Goal: Book appointment/travel/reservation

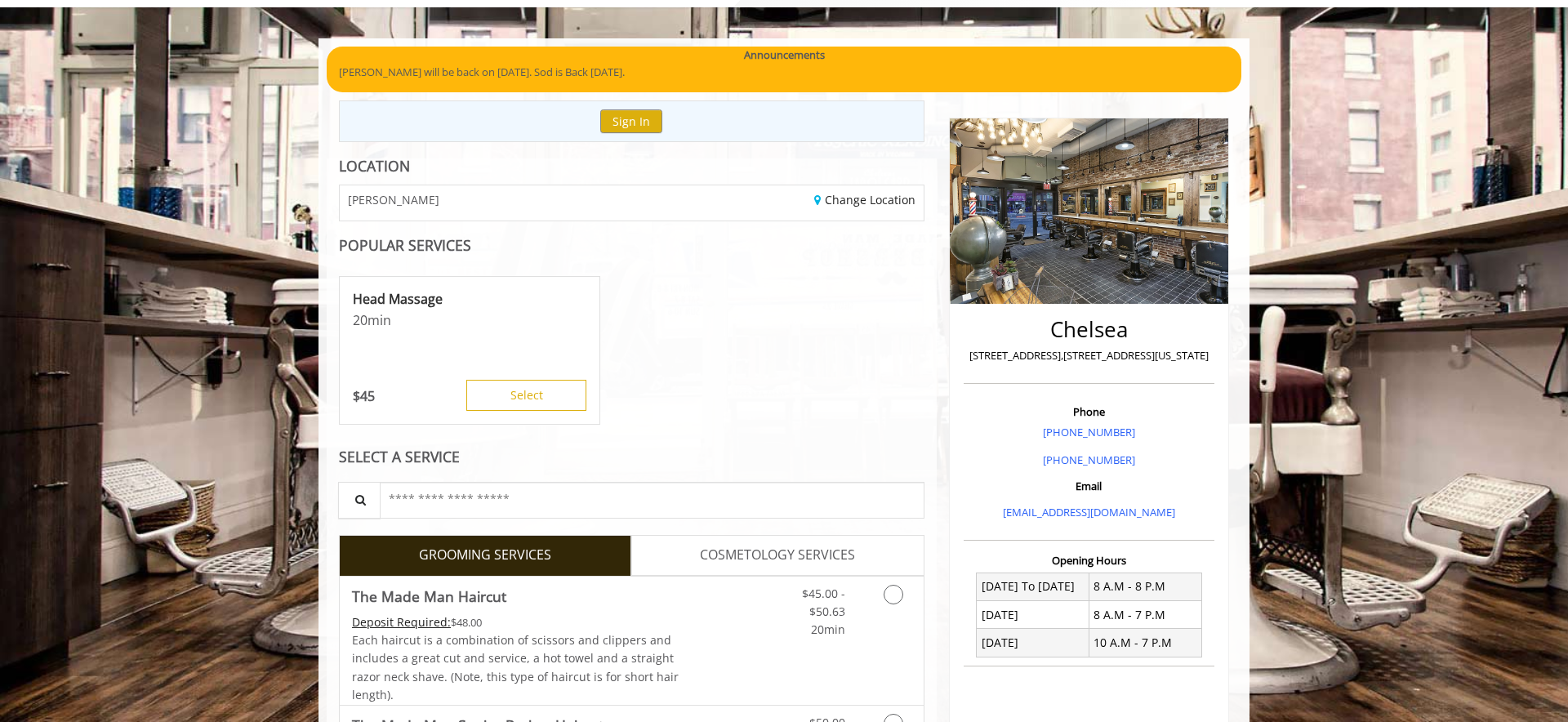
scroll to position [99, 0]
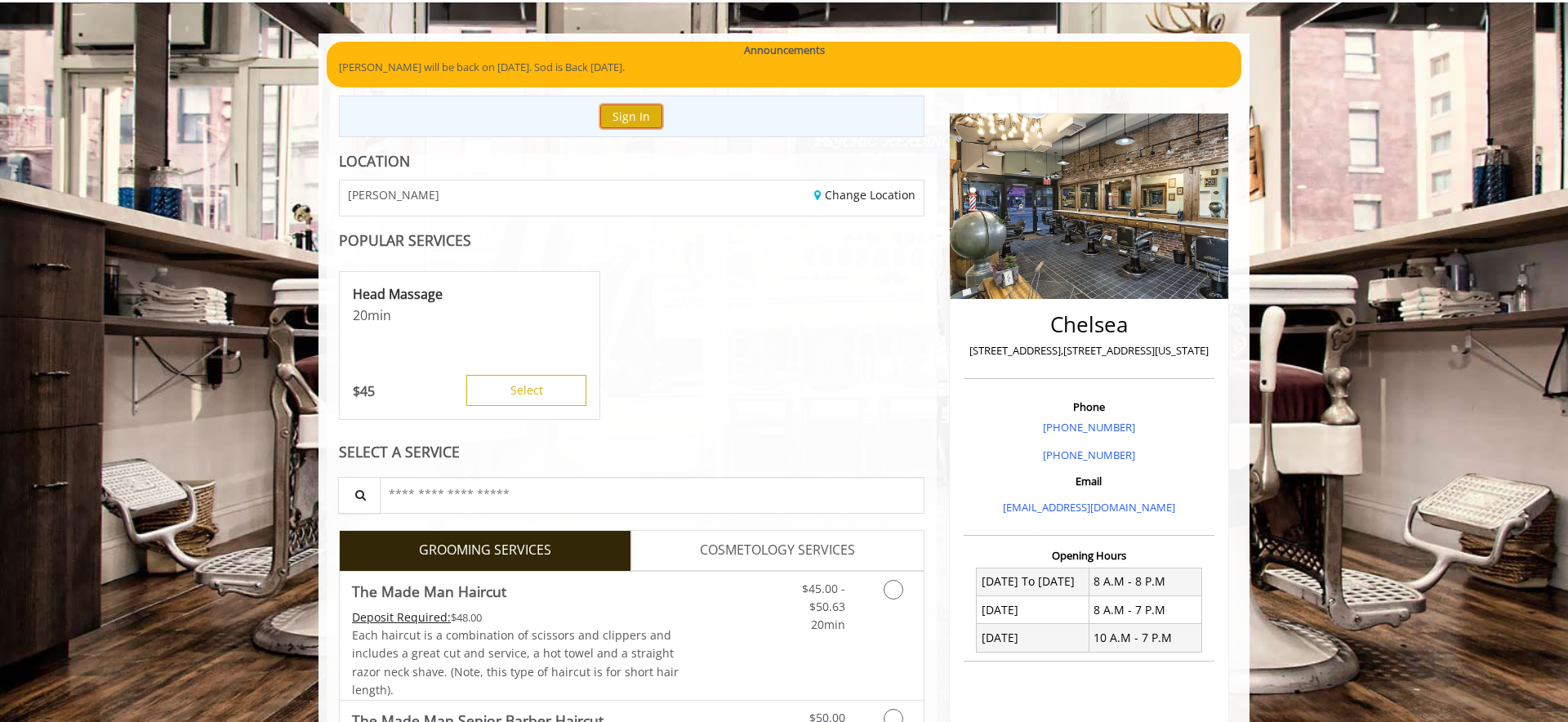
click at [646, 116] on button "Sign In" at bounding box center [631, 116] width 62 height 24
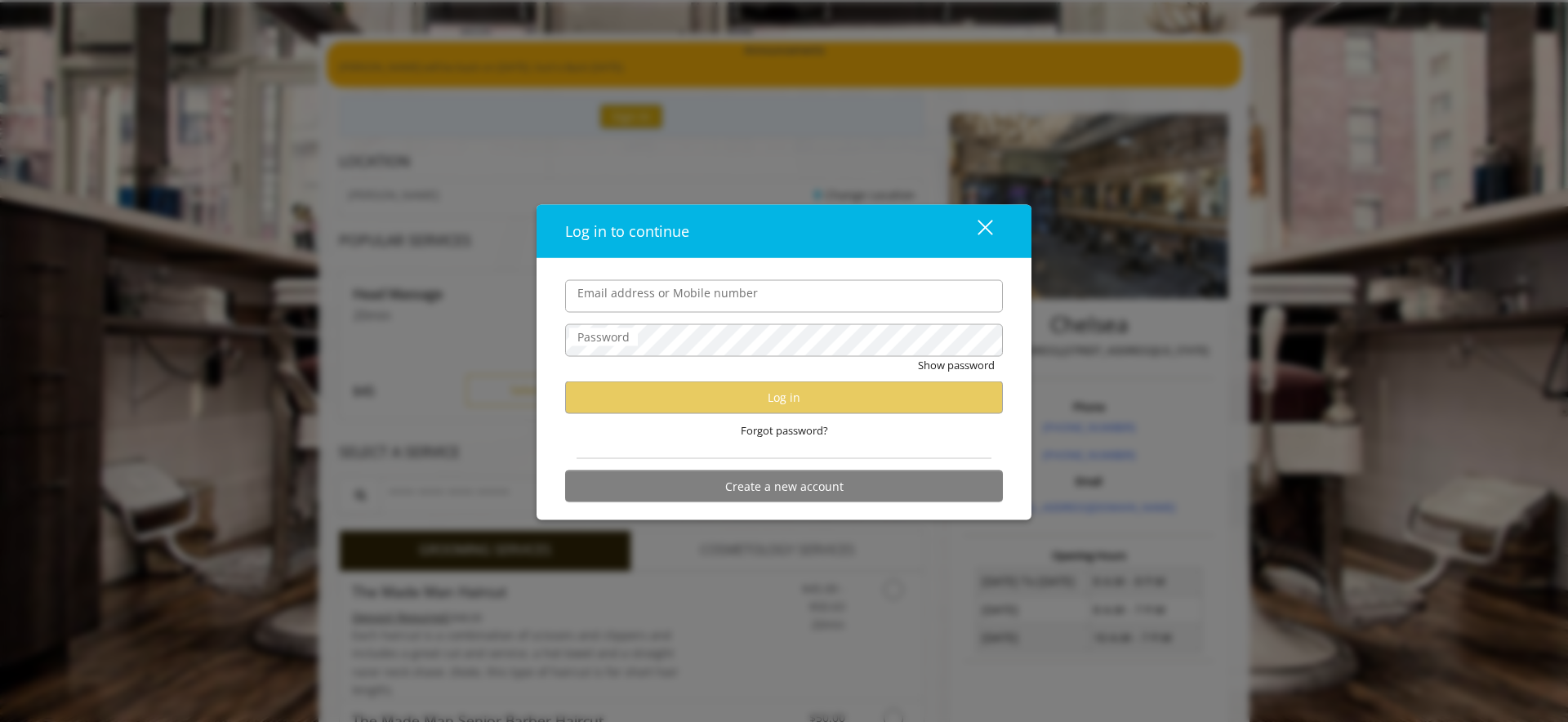
click at [803, 415] on div "Forgot password?" at bounding box center [784, 429] width 438 height 34
click at [861, 299] on input "Email address or Mobile number" at bounding box center [784, 296] width 438 height 33
type input "**********"
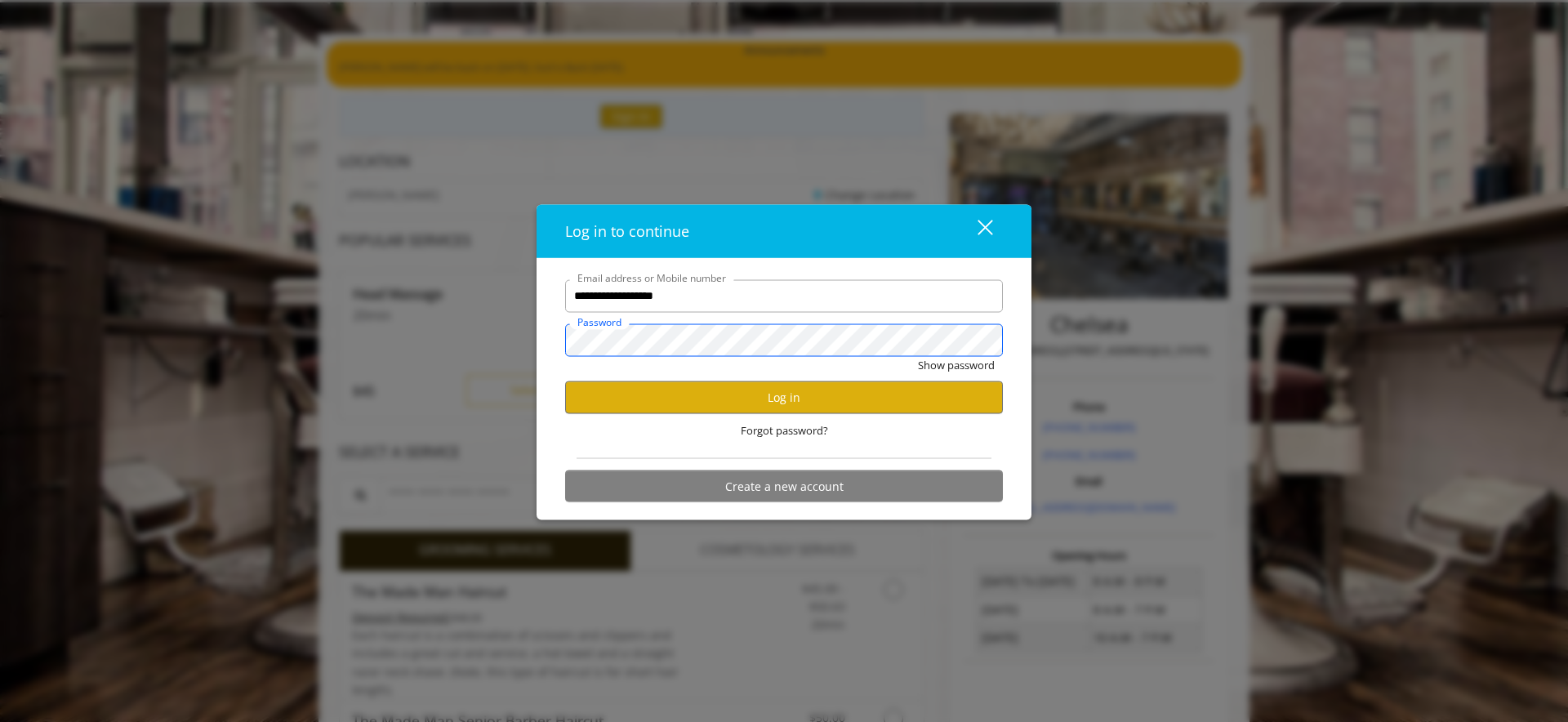
click at [918, 356] on button "Show password" at bounding box center [957, 365] width 77 height 17
click at [839, 404] on button "Log in" at bounding box center [784, 397] width 438 height 32
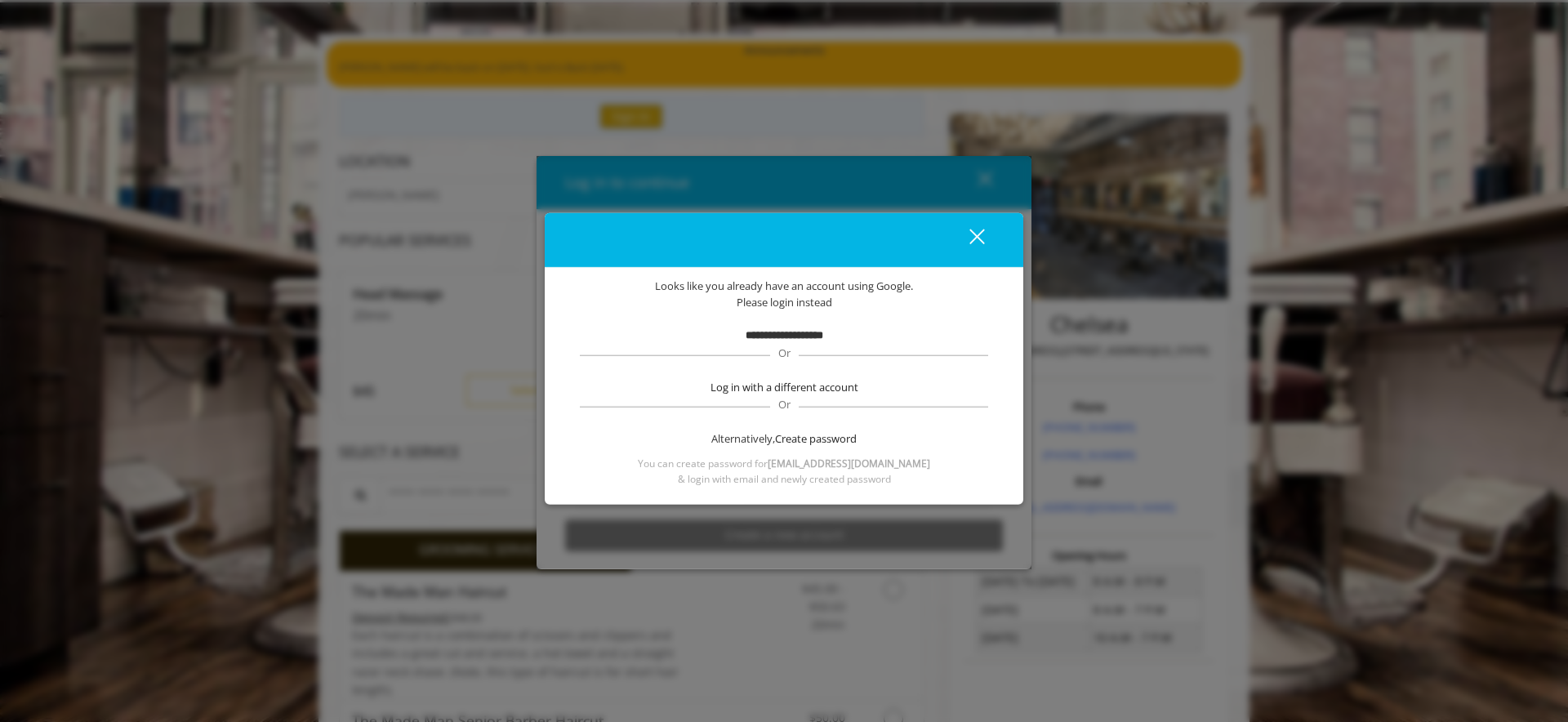
click at [980, 233] on div "close dialog" at bounding box center [977, 237] width 15 height 15
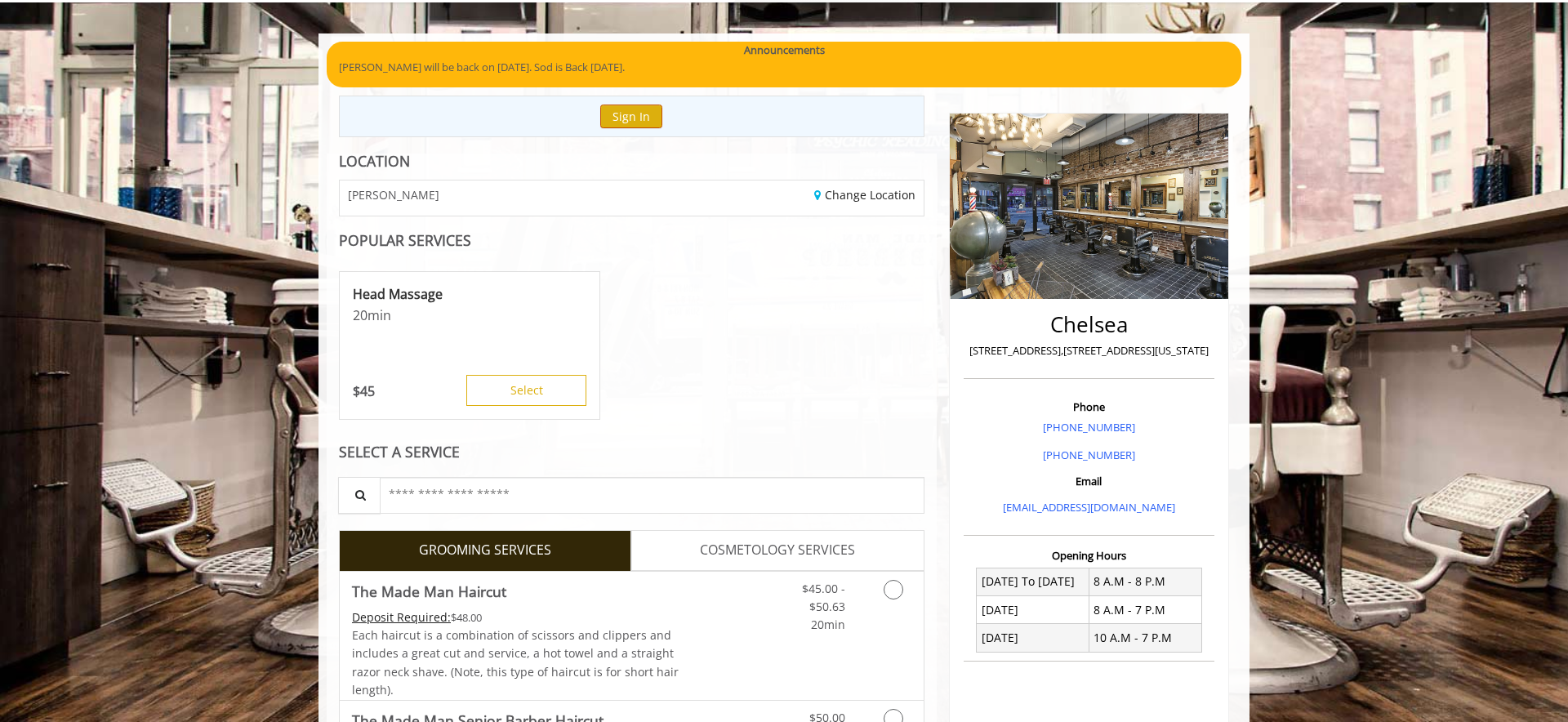
scroll to position [0, 0]
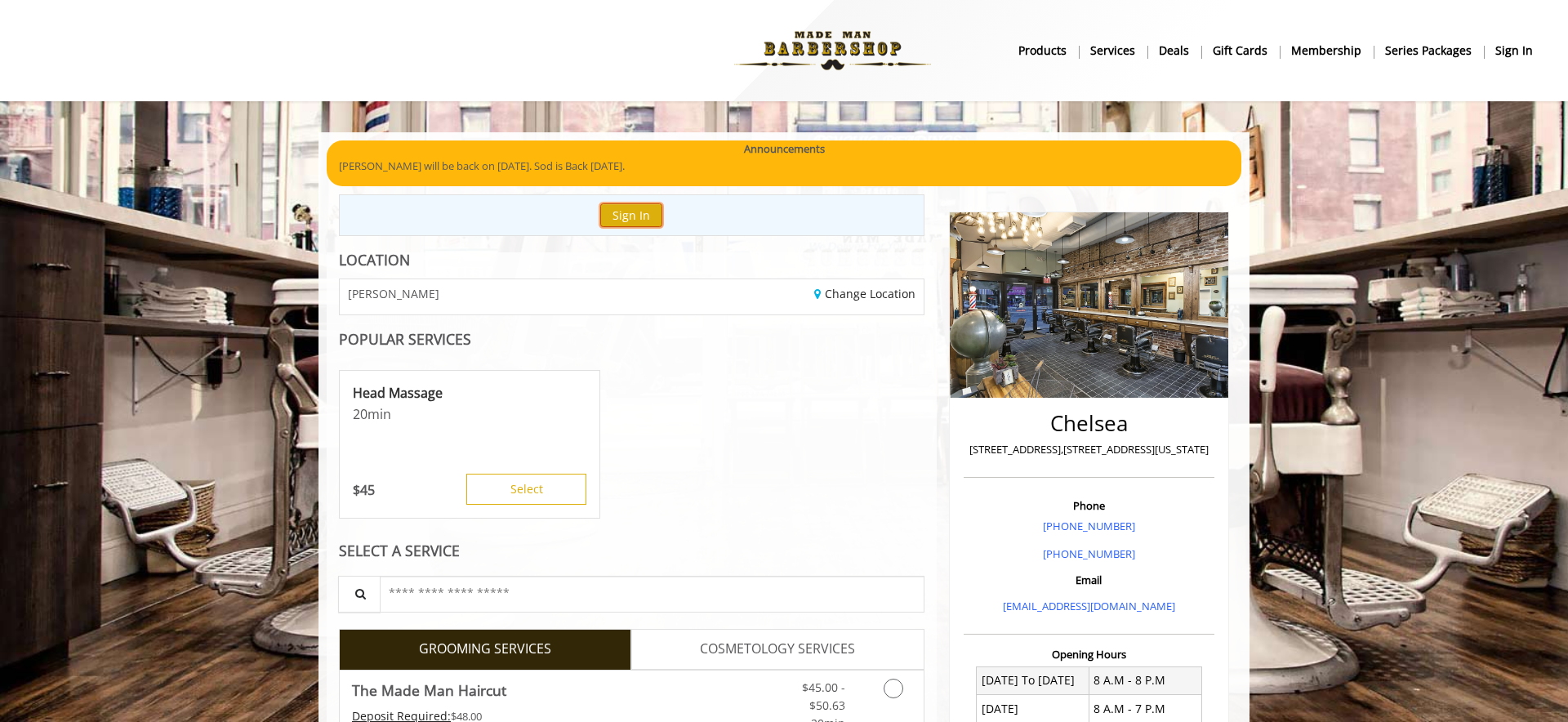
click at [621, 219] on button "Sign In" at bounding box center [631, 215] width 62 height 24
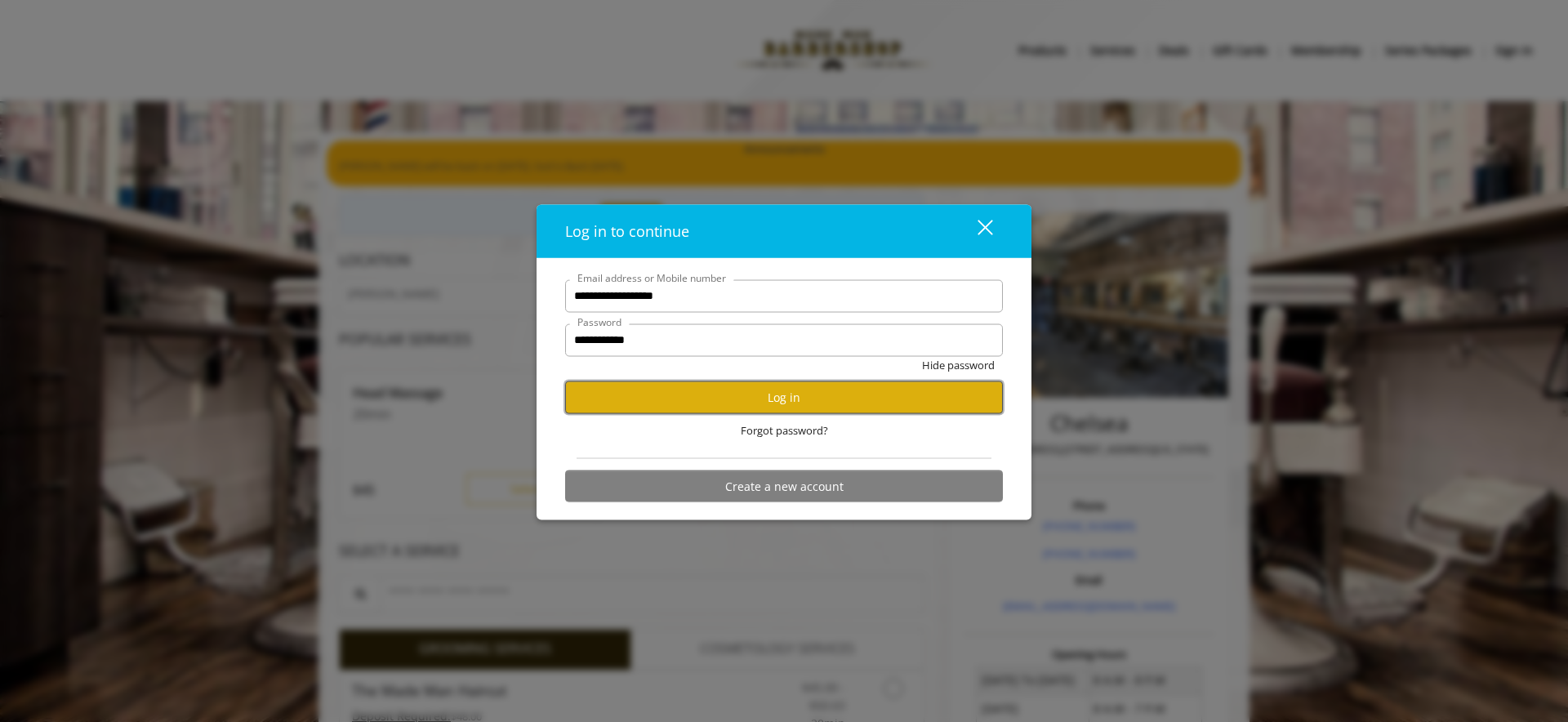
click at [787, 397] on button "Log in" at bounding box center [784, 397] width 438 height 32
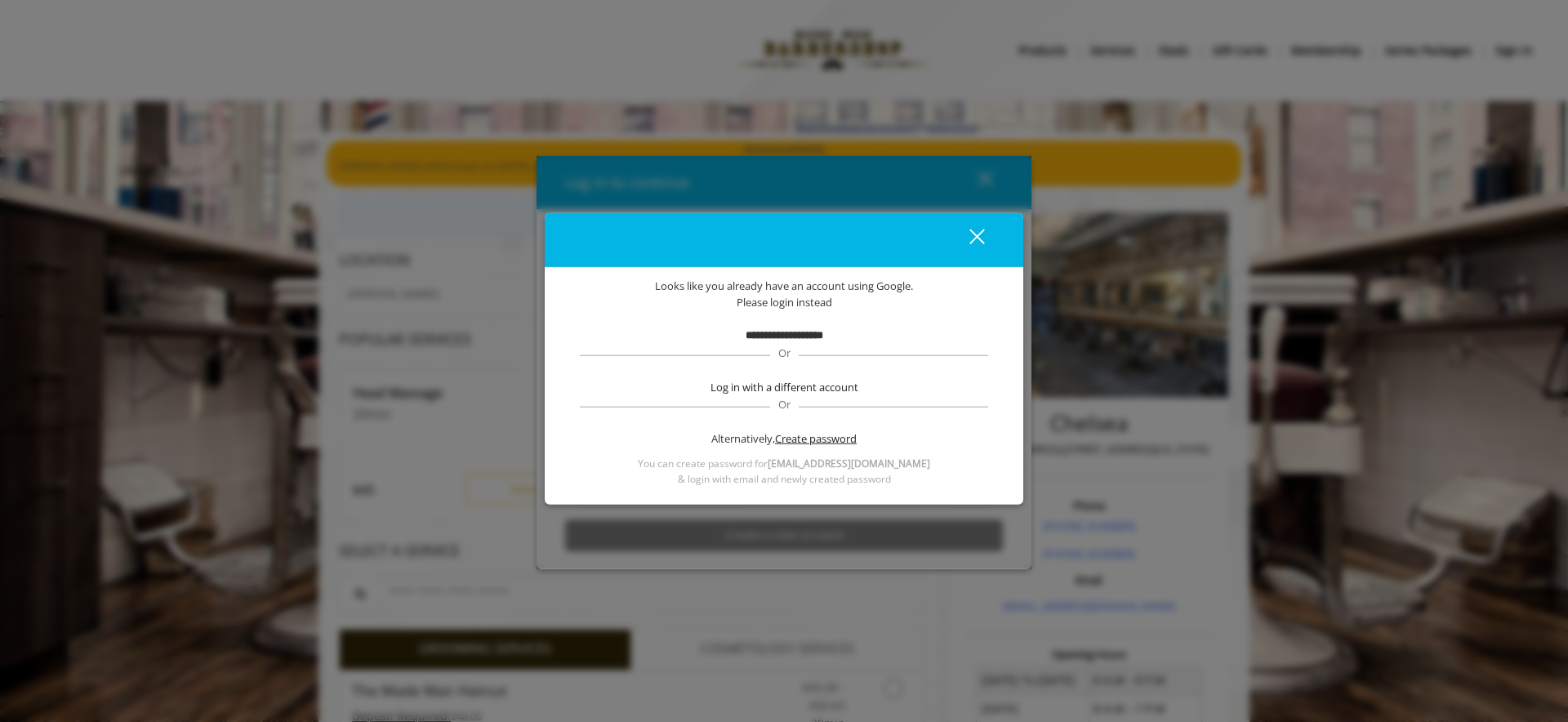
click at [819, 439] on span "Create password" at bounding box center [815, 439] width 82 height 17
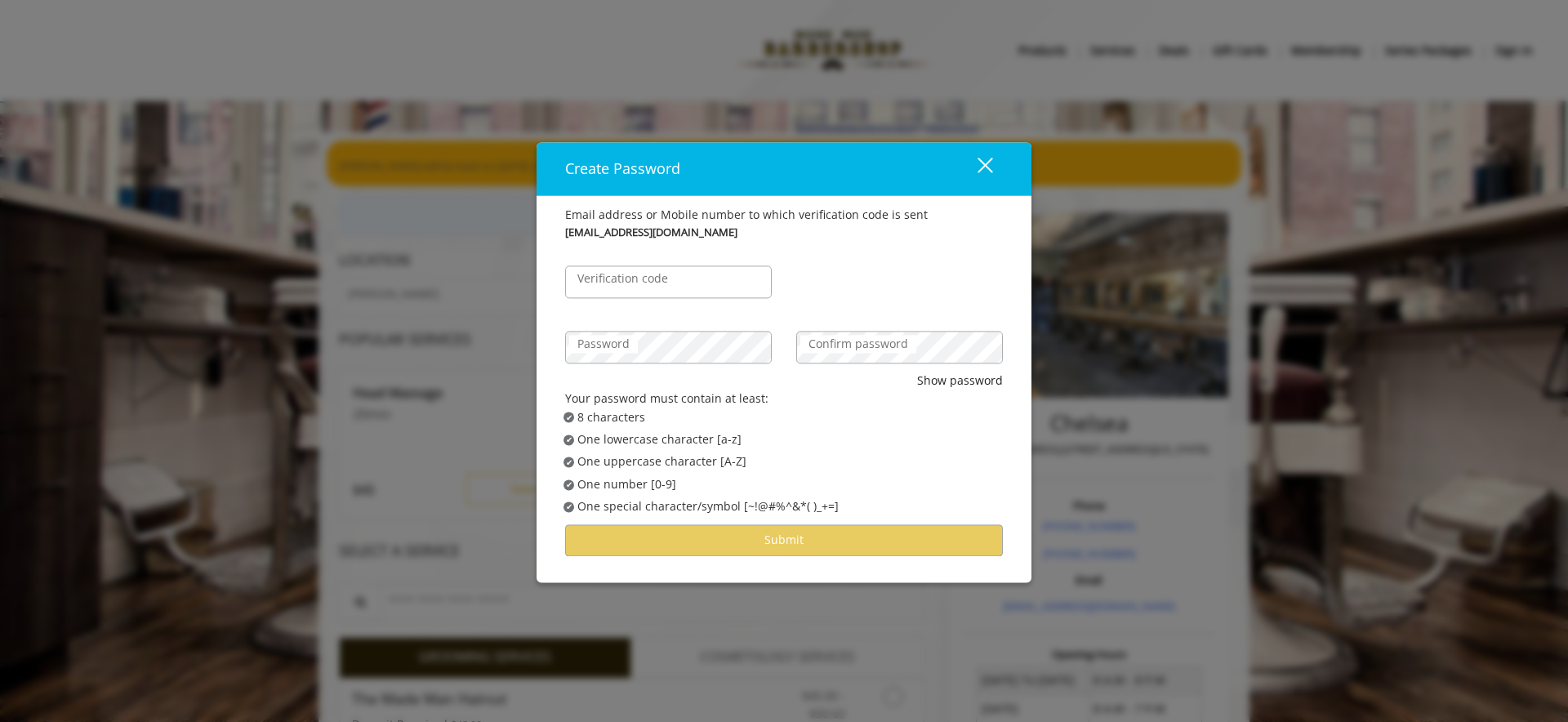
click at [626, 278] on label "Verification code" at bounding box center [622, 278] width 107 height 18
click at [626, 278] on input "Verification code" at bounding box center [668, 282] width 207 height 33
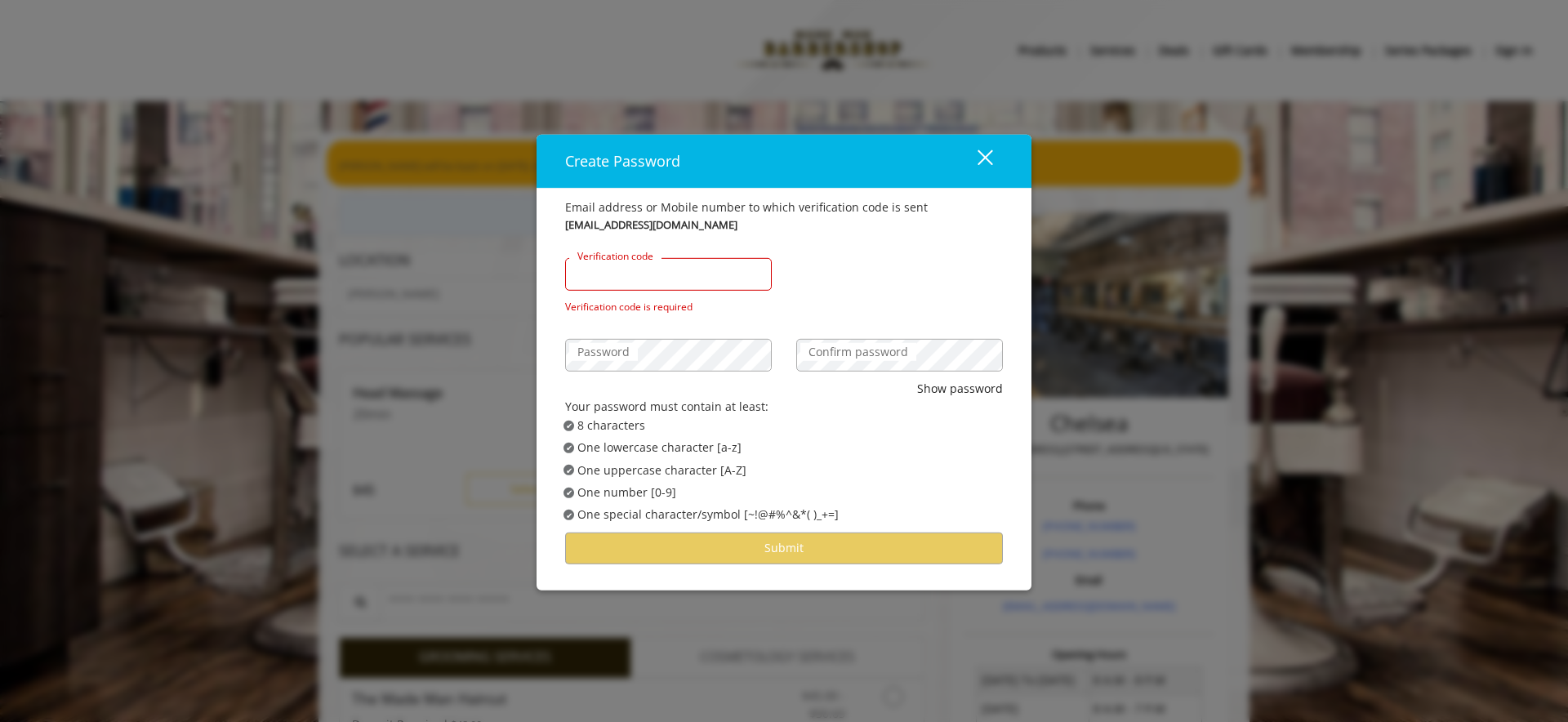
paste input "******"
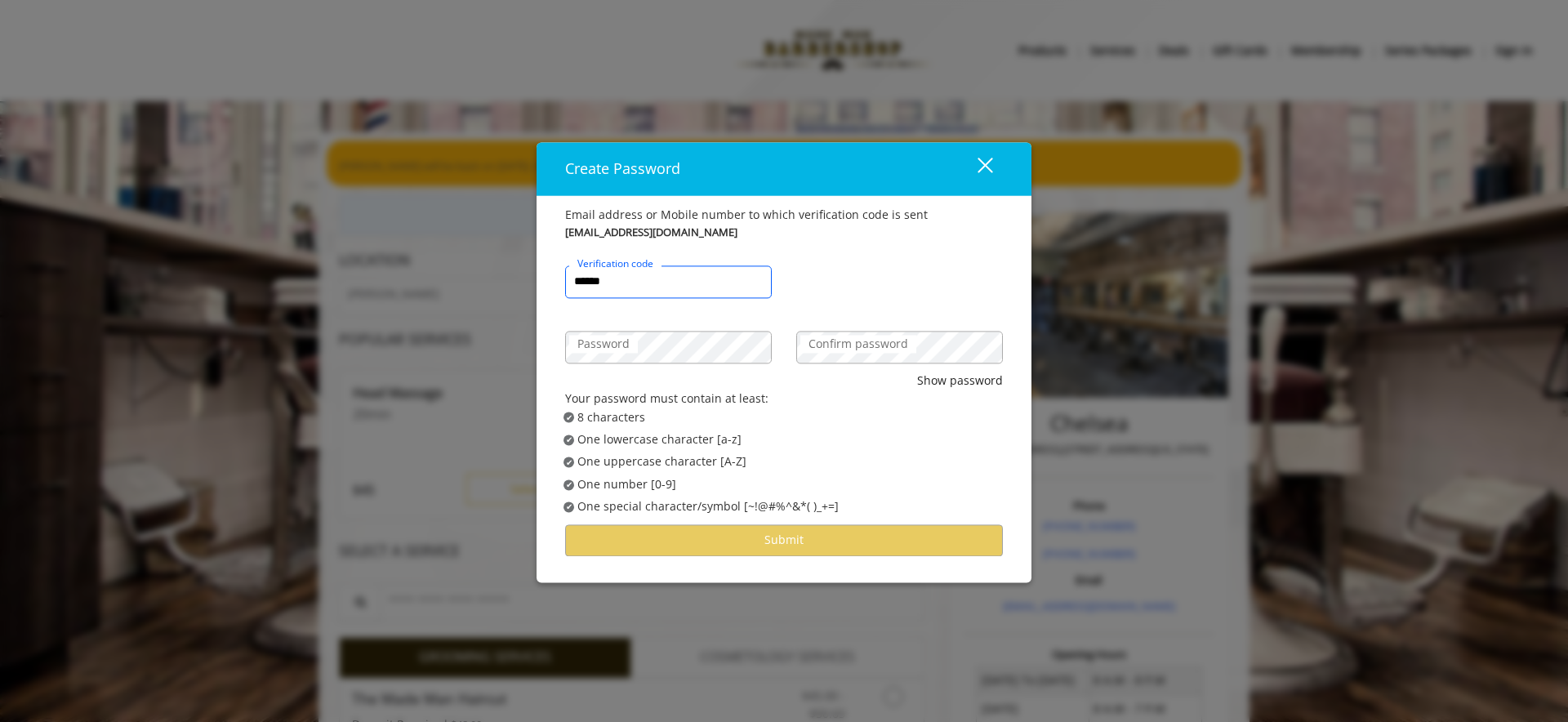
type input "******"
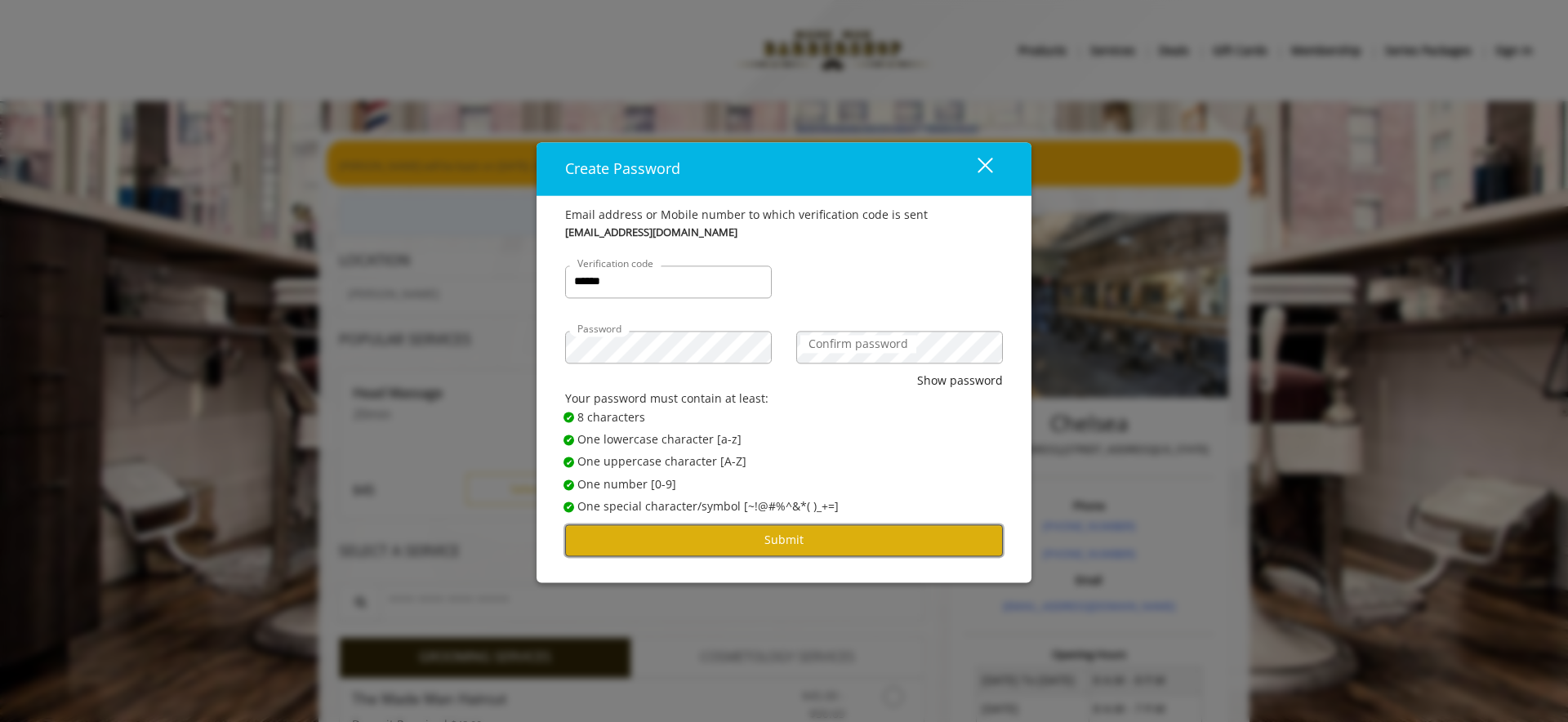
click at [726, 540] on button "Submit" at bounding box center [784, 540] width 438 height 32
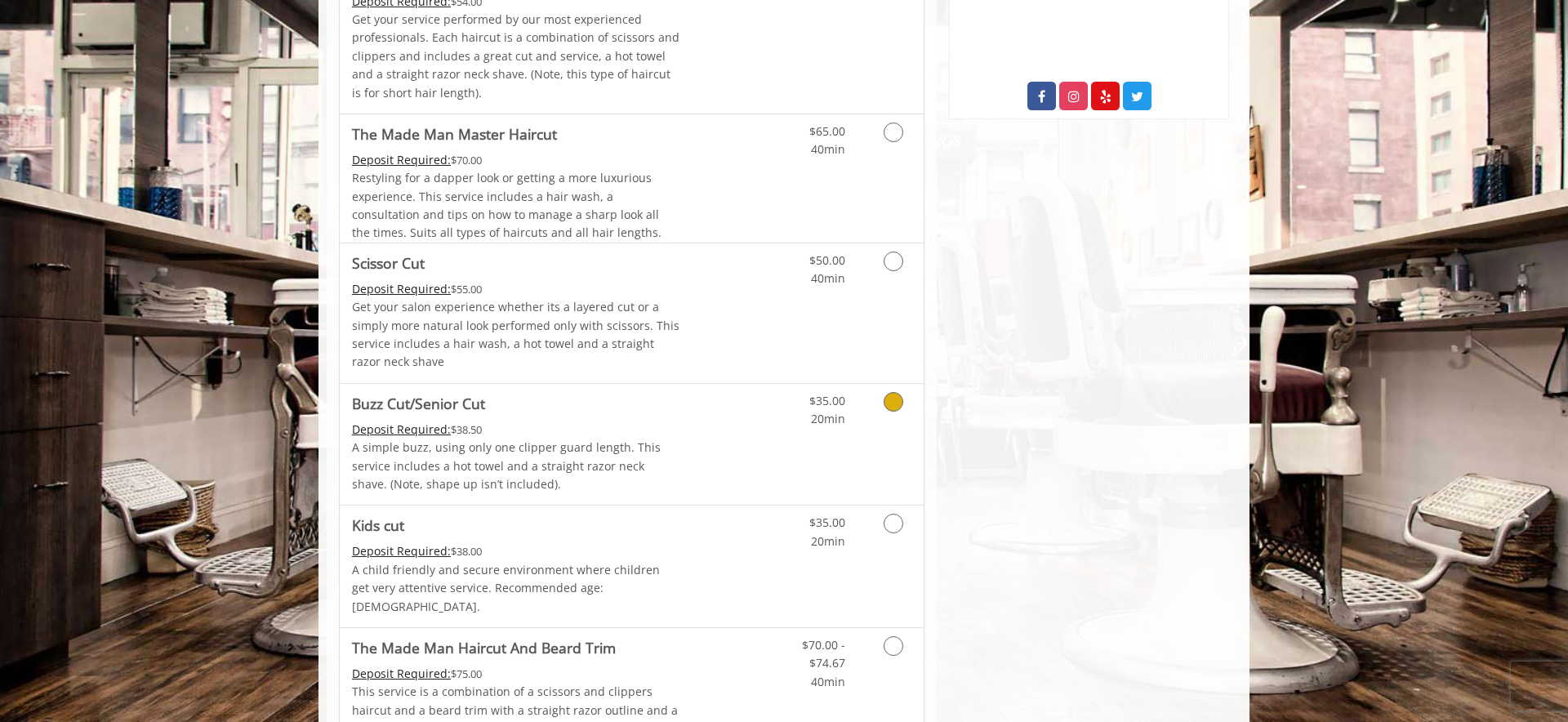
click at [896, 402] on icon "Grooming services" at bounding box center [893, 401] width 19 height 19
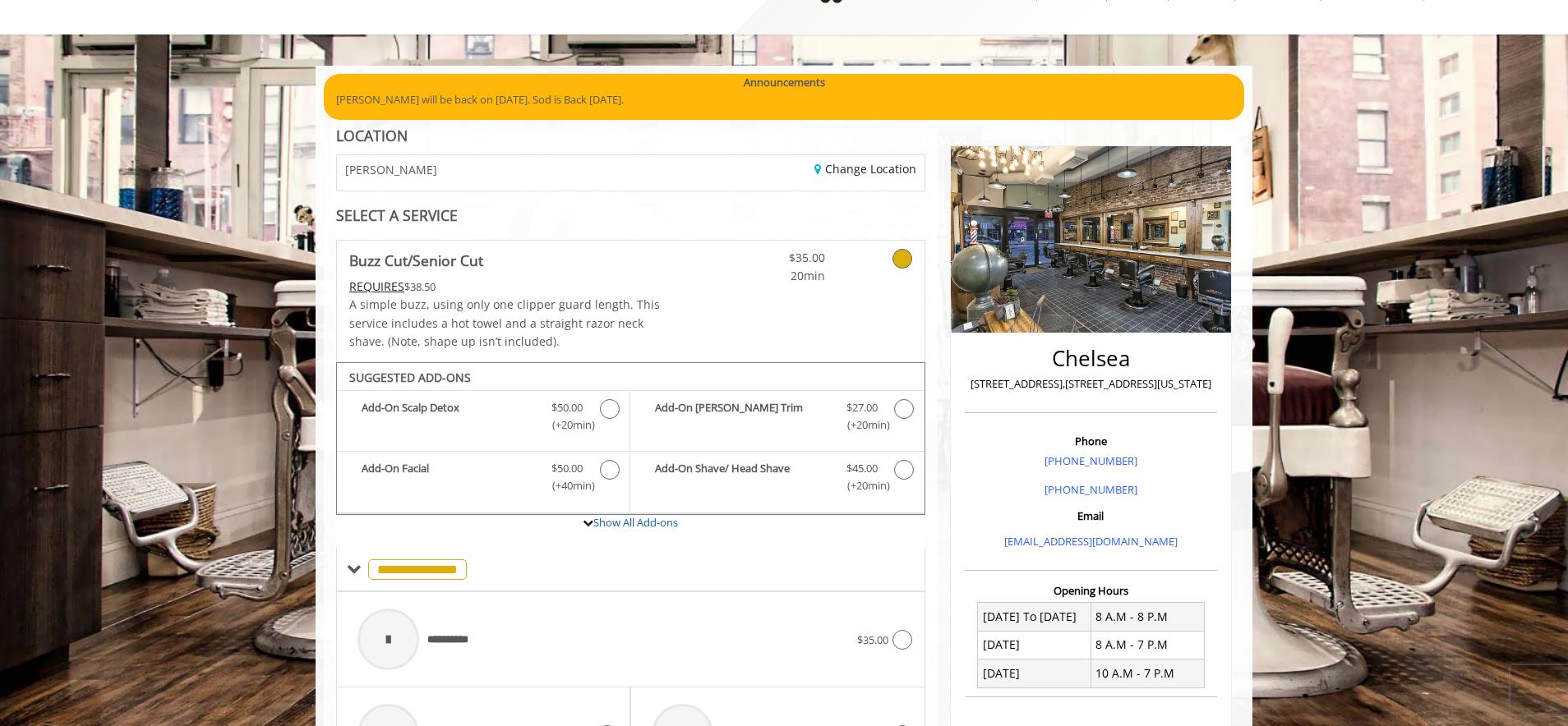
scroll to position [80, 0]
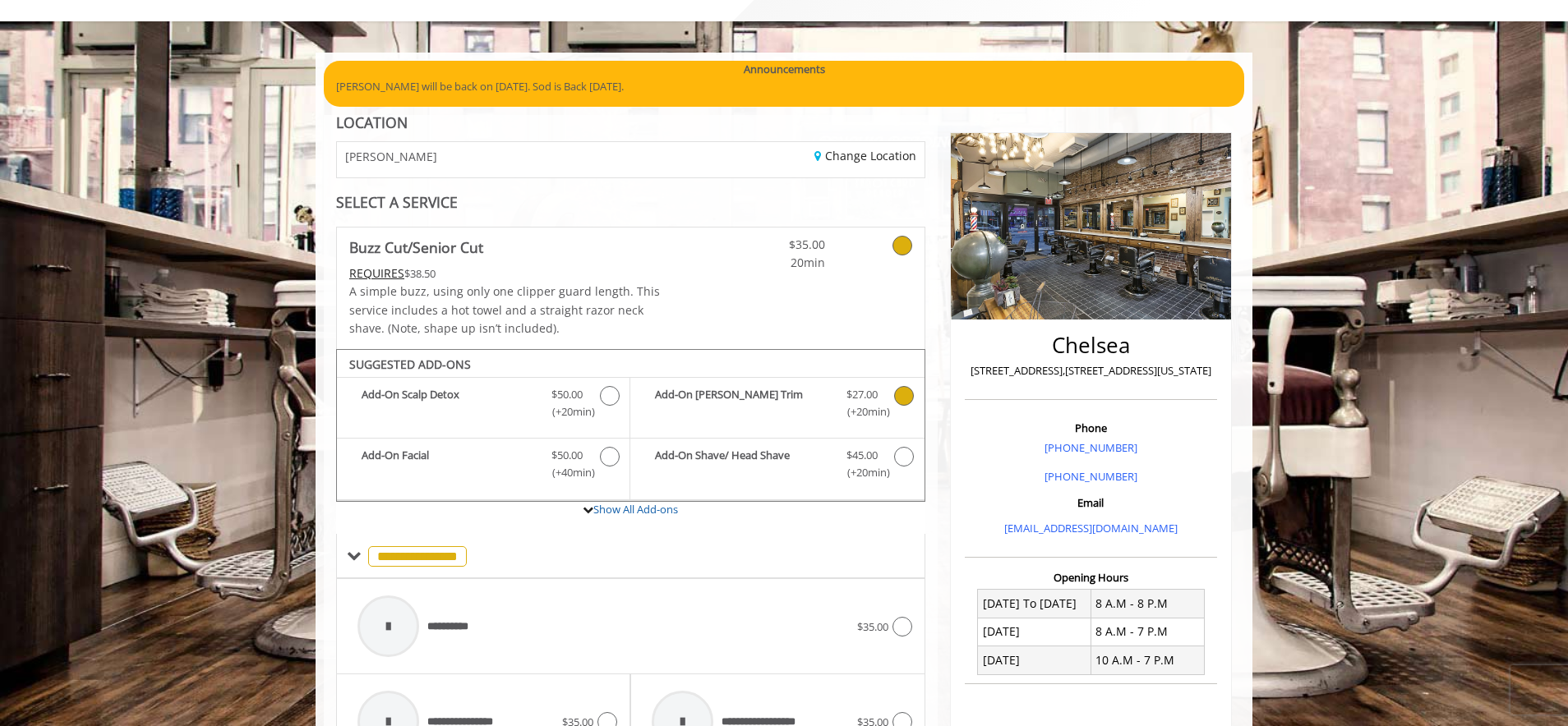
click at [897, 396] on icon "Buzz Cut/Senior Cut Add-onS" at bounding box center [904, 396] width 19 height 19
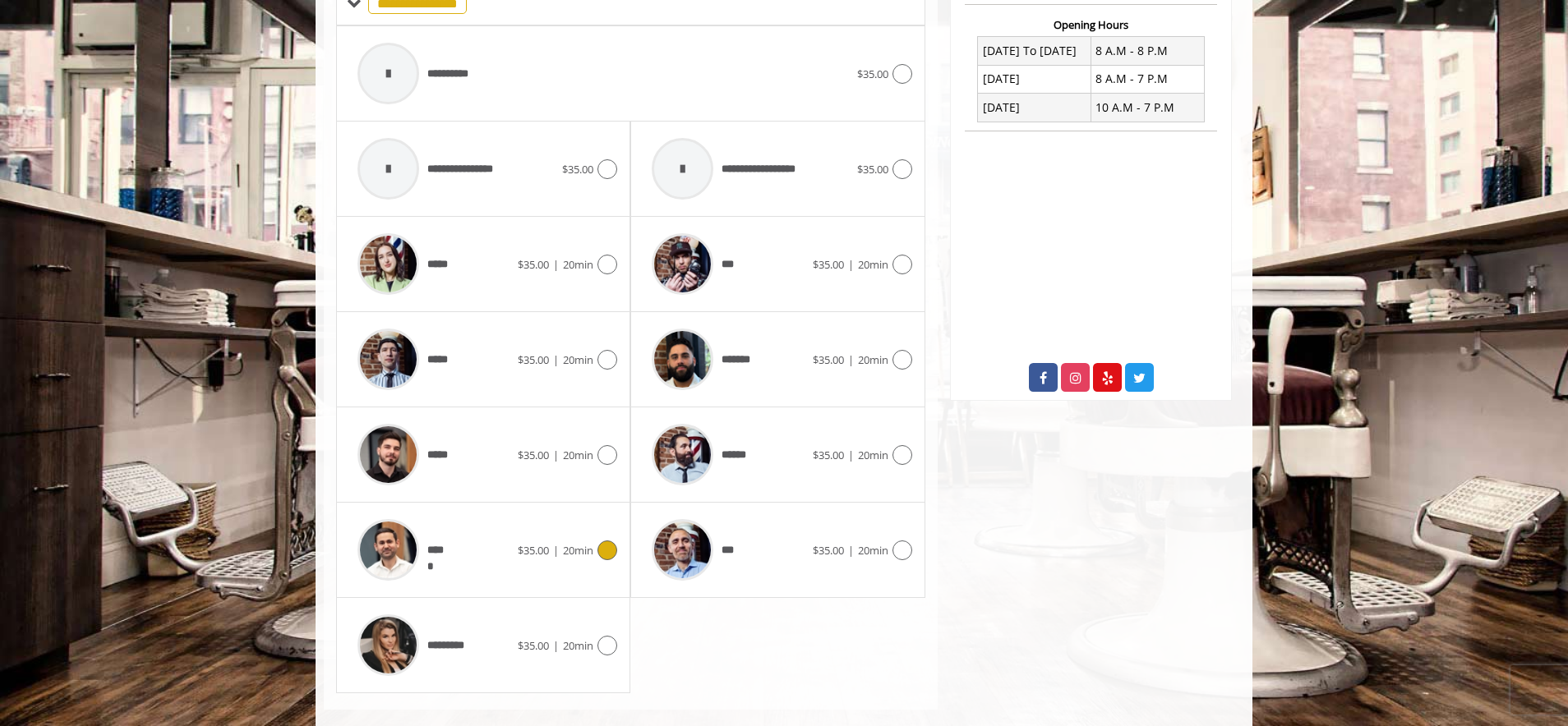
click at [604, 557] on icon at bounding box center [607, 550] width 19 height 19
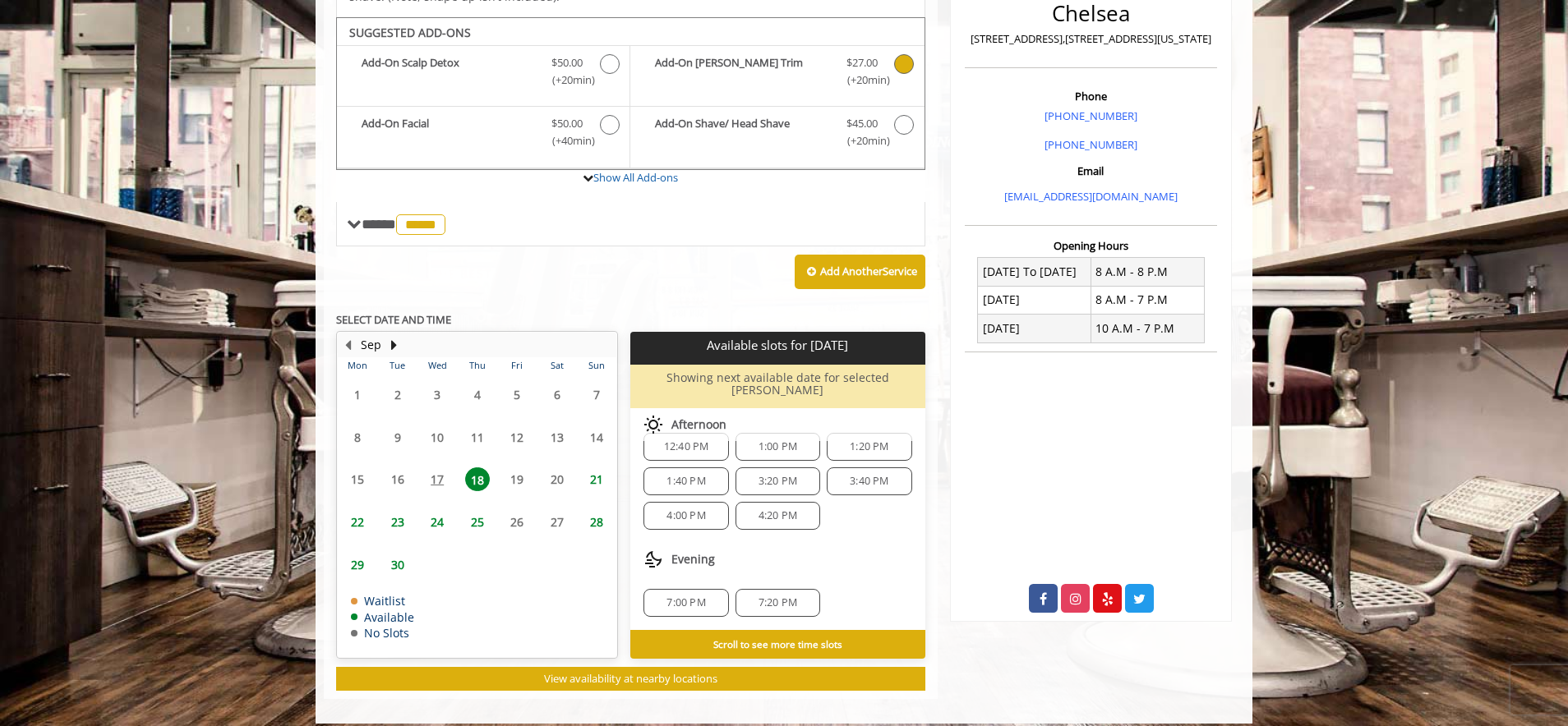
scroll to position [413, 0]
click at [782, 508] on span "4:20 PM" at bounding box center [778, 515] width 39 height 14
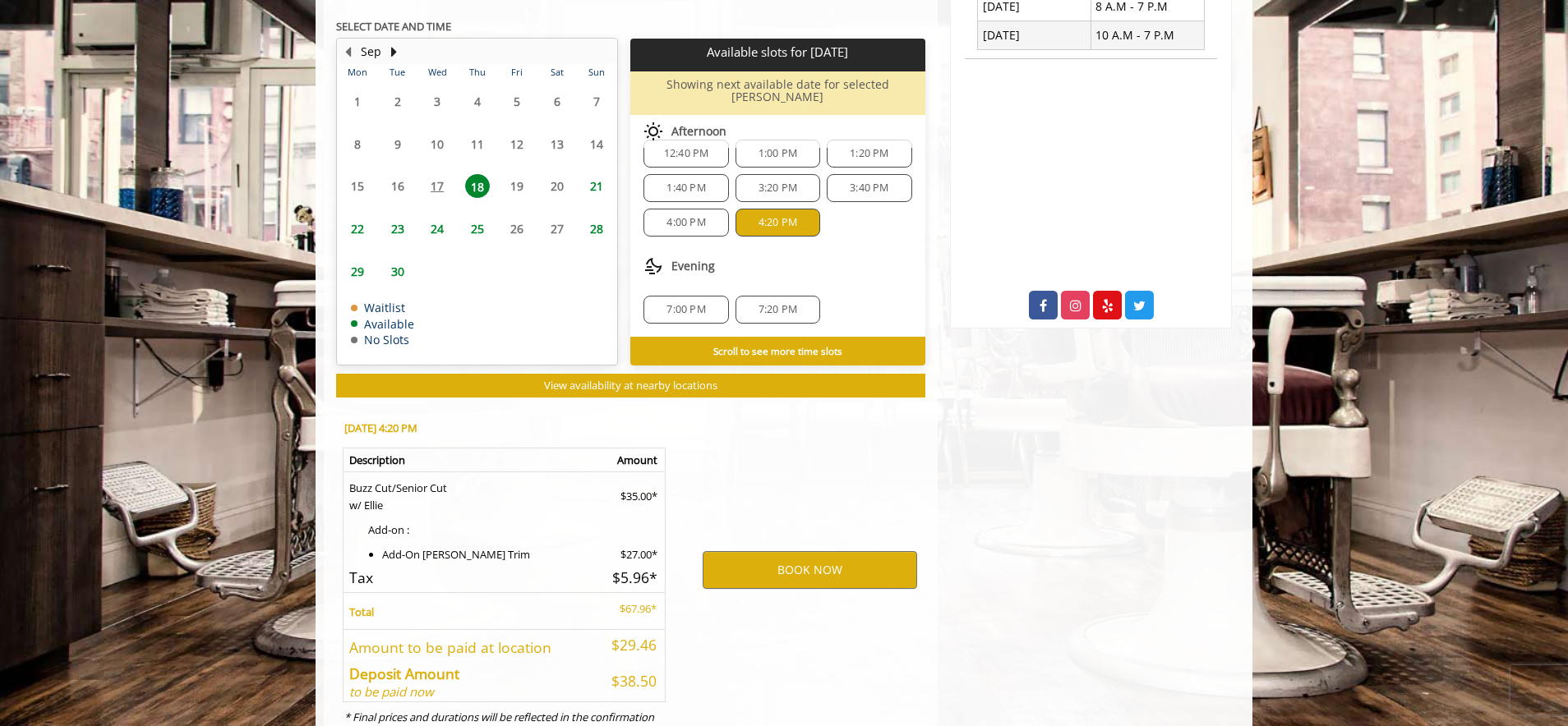
scroll to position [760, 0]
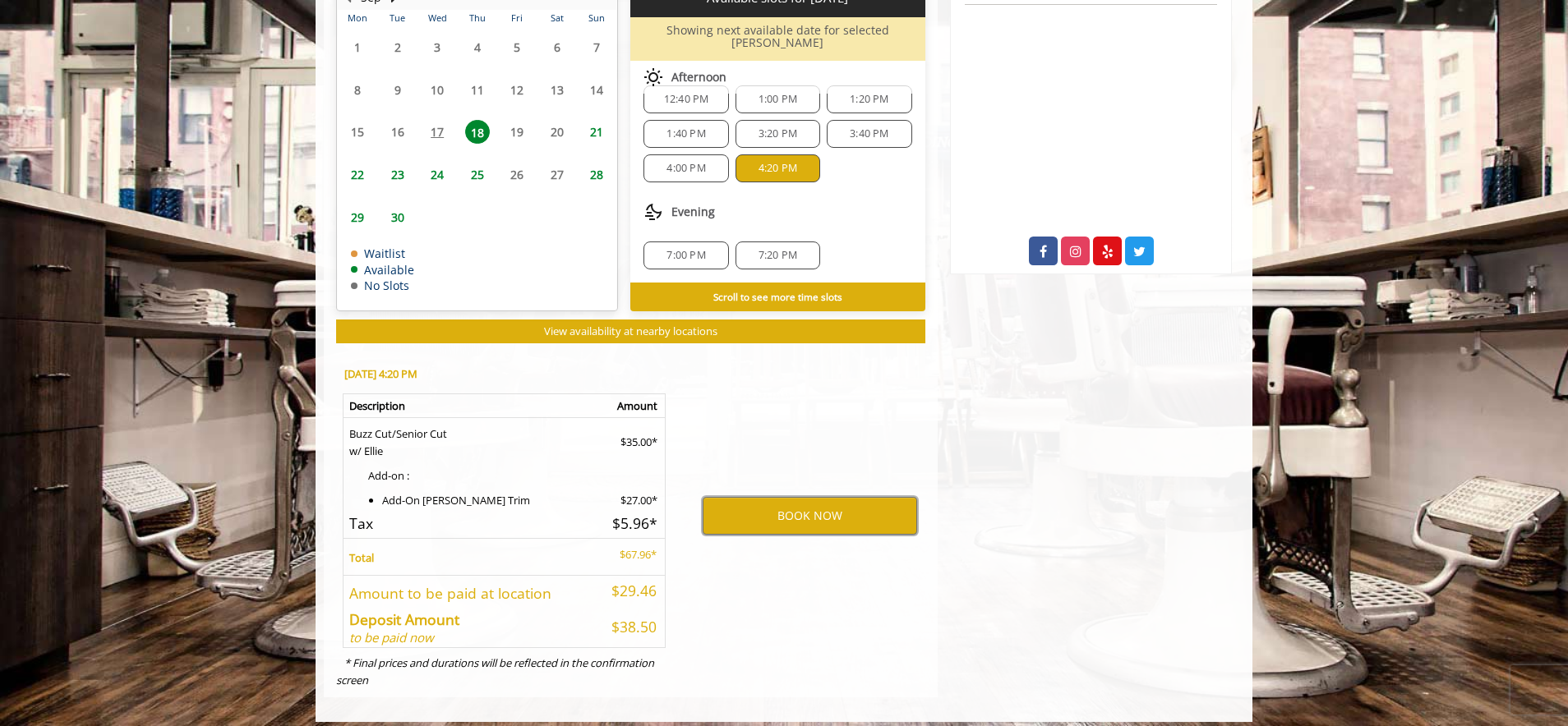
click at [782, 501] on button "BOOK NOW" at bounding box center [809, 515] width 214 height 38
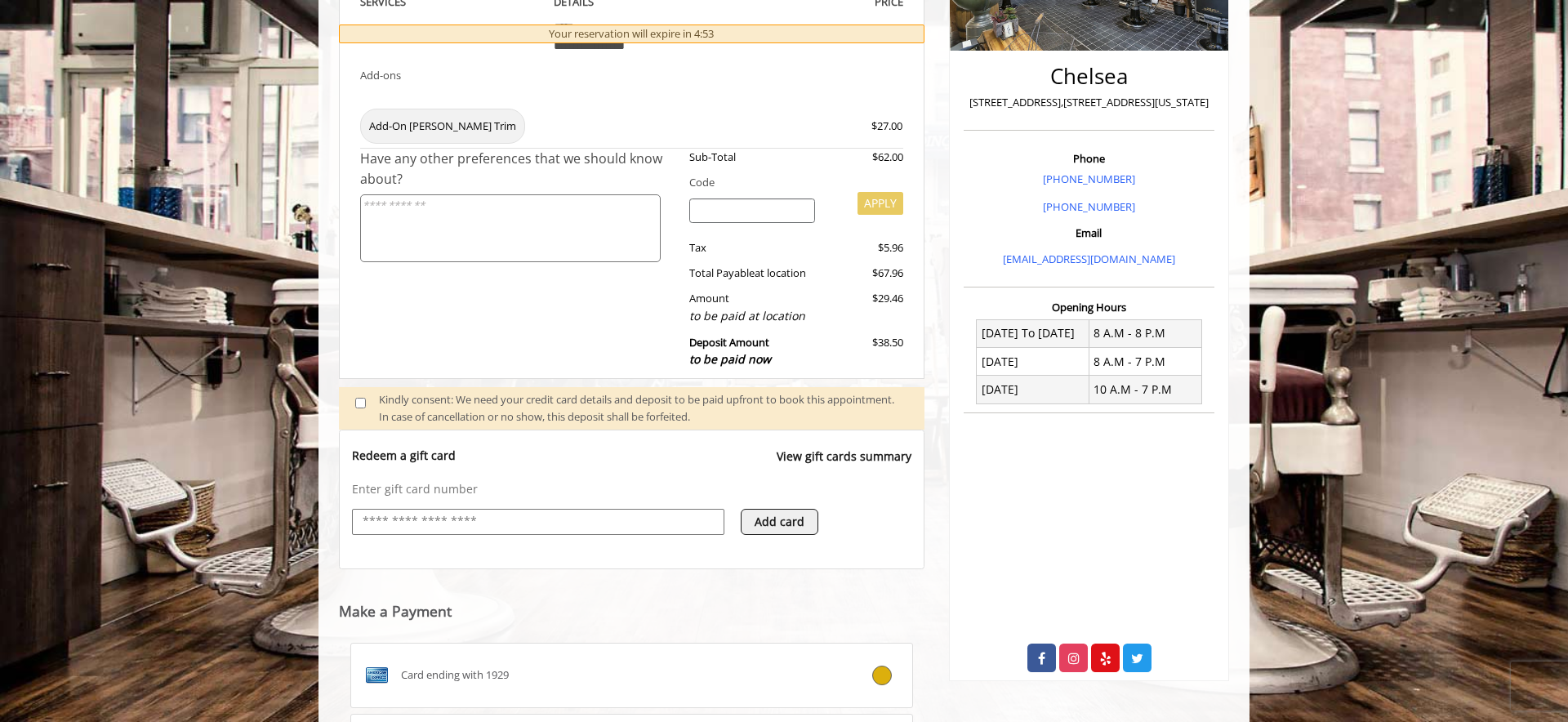
scroll to position [433, 0]
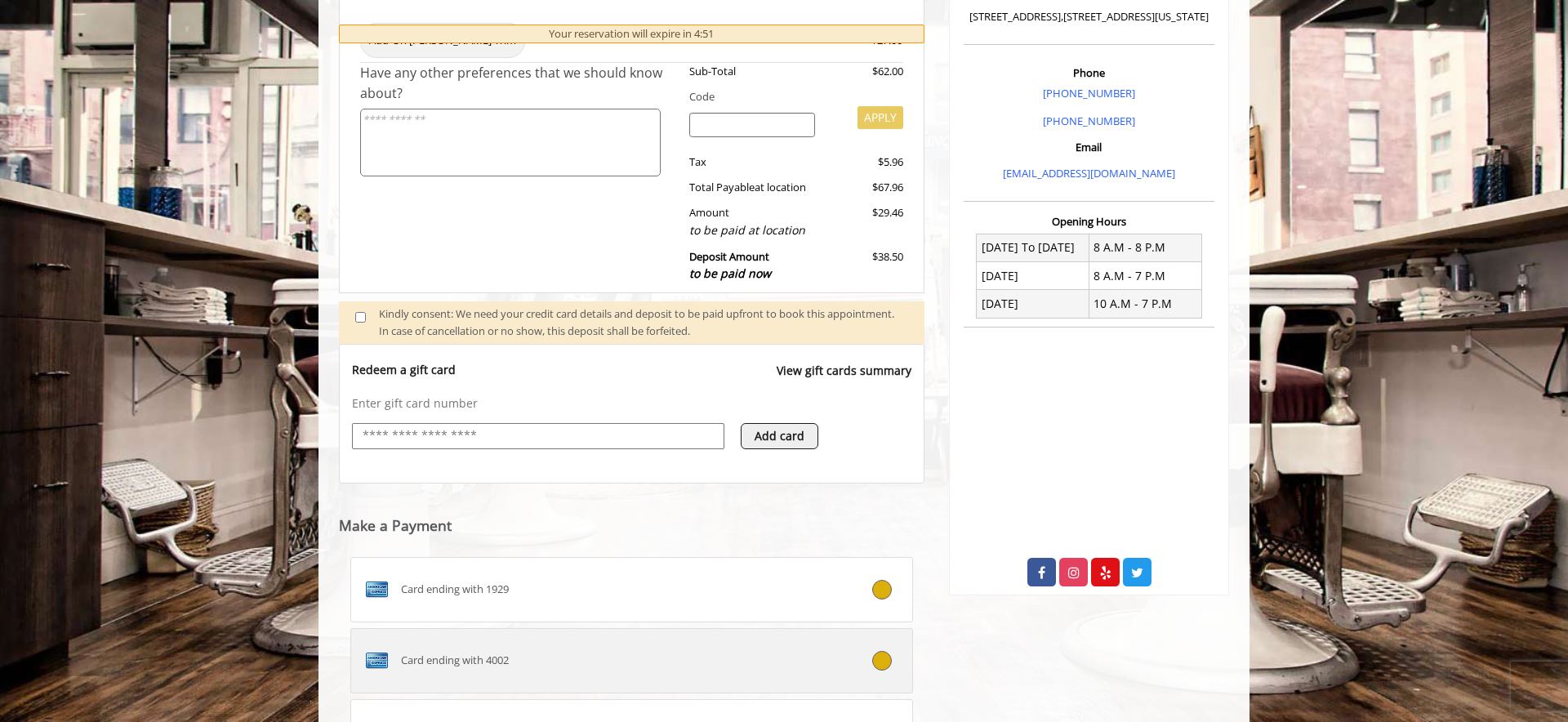
click at [539, 649] on div "Card ending with 4002" at bounding box center [584, 660] width 467 height 26
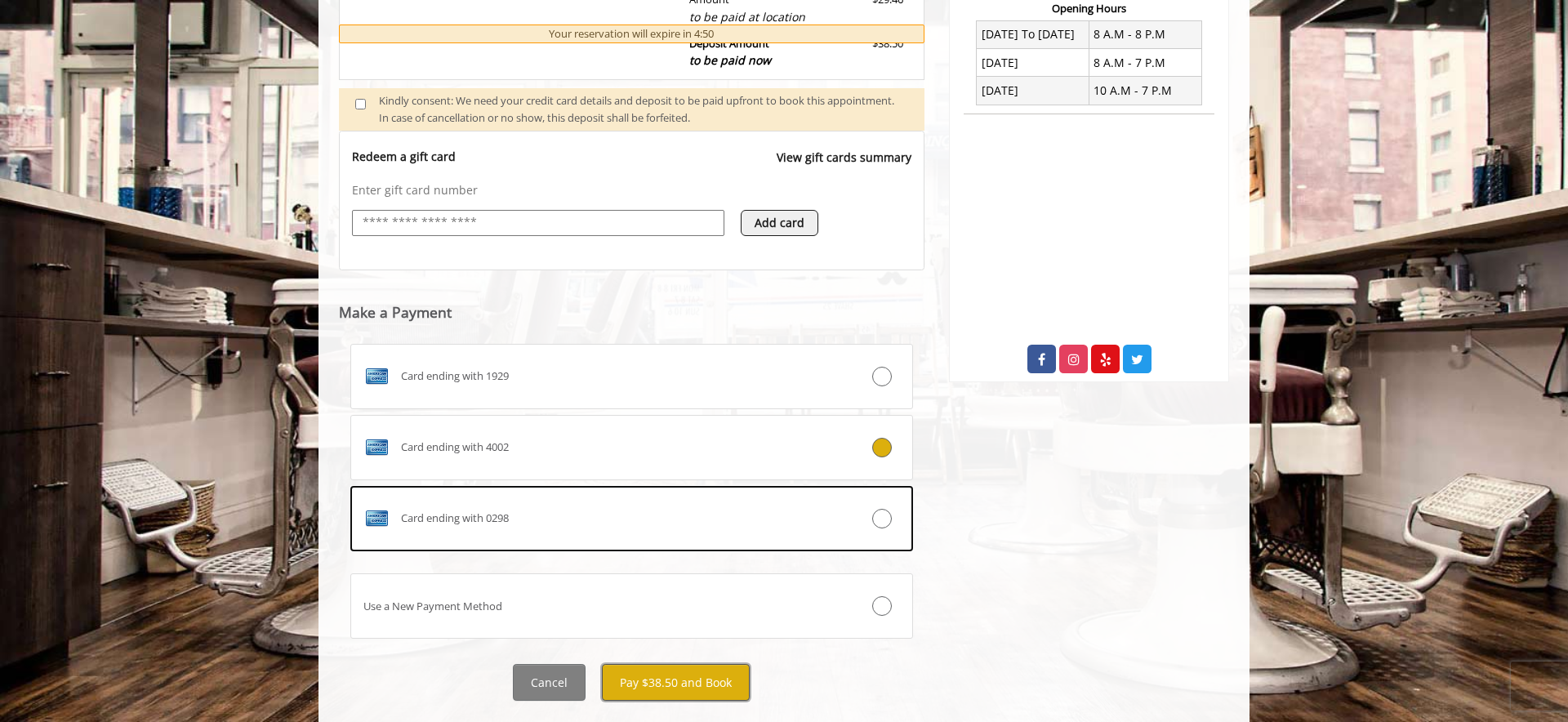
click at [673, 683] on button "Pay $38.50 and Book" at bounding box center [676, 683] width 148 height 37
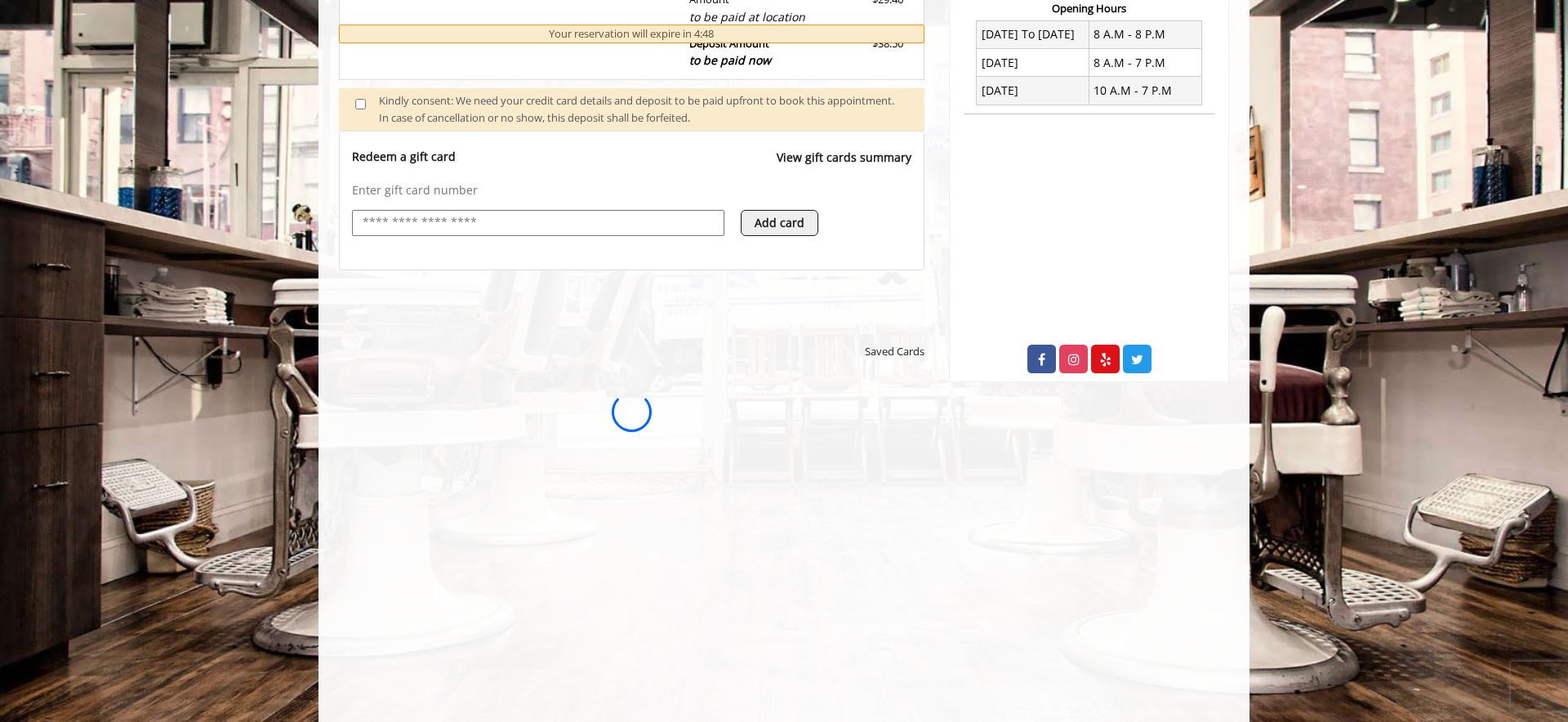
scroll to position [0, 0]
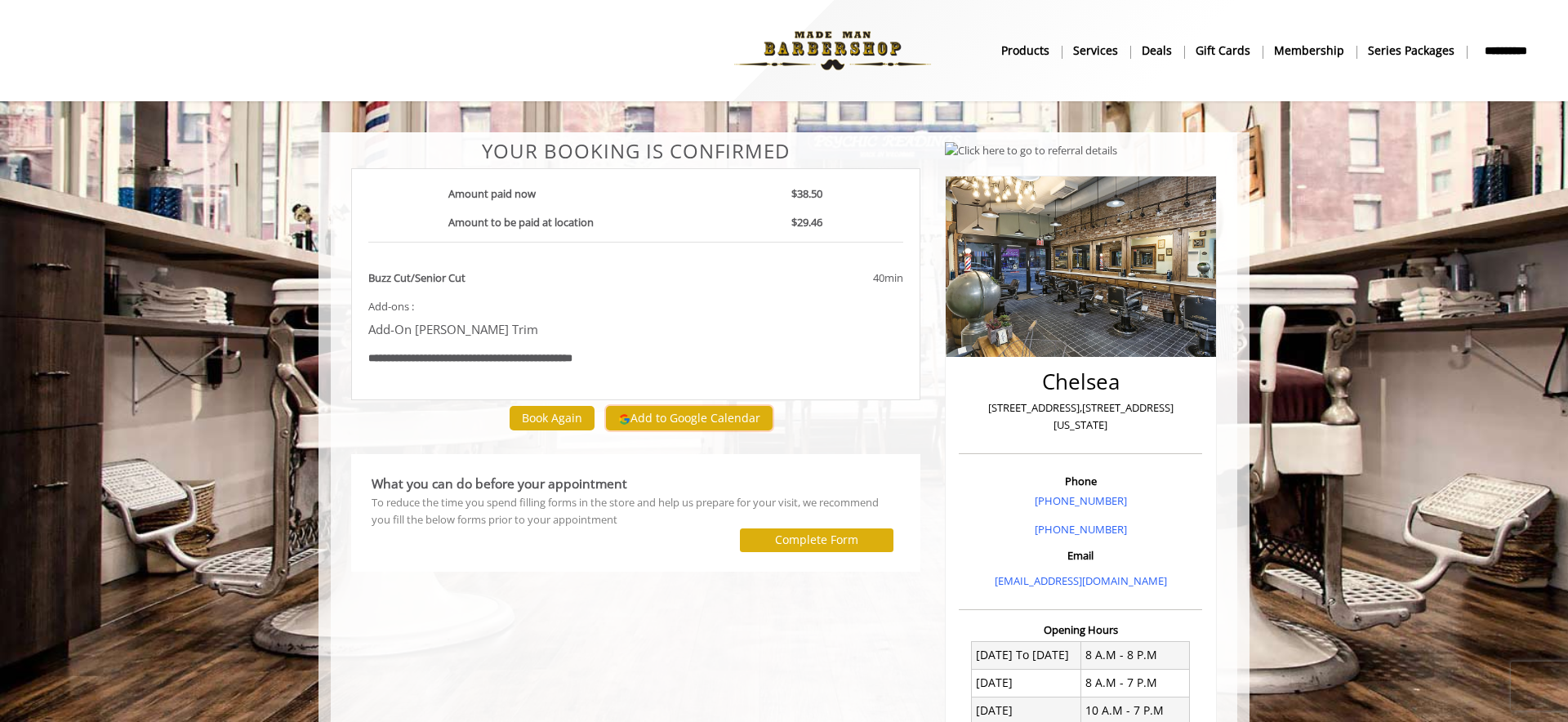
click at [680, 415] on button "Add to Google Calendar" at bounding box center [688, 418] width 167 height 24
